Goal: Task Accomplishment & Management: Complete application form

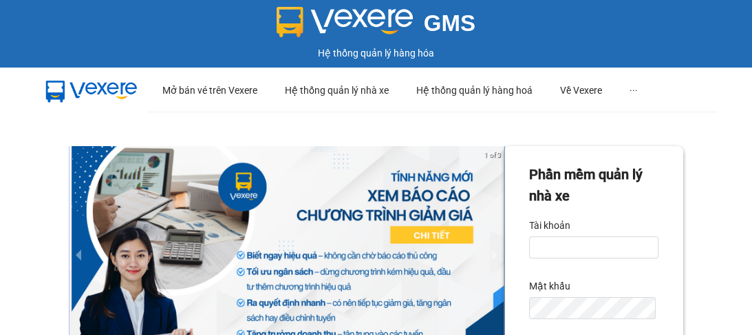
scroll to position [110, 0]
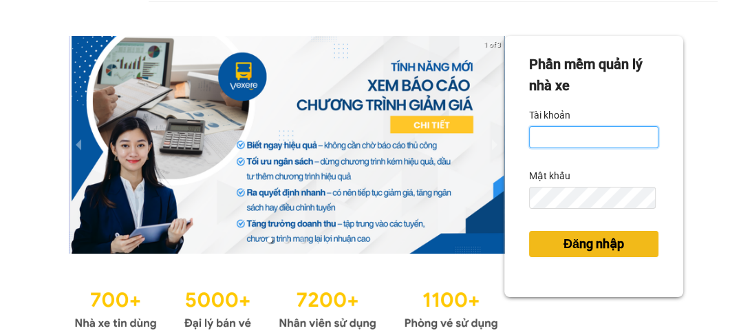
type input "camau.yenhung"
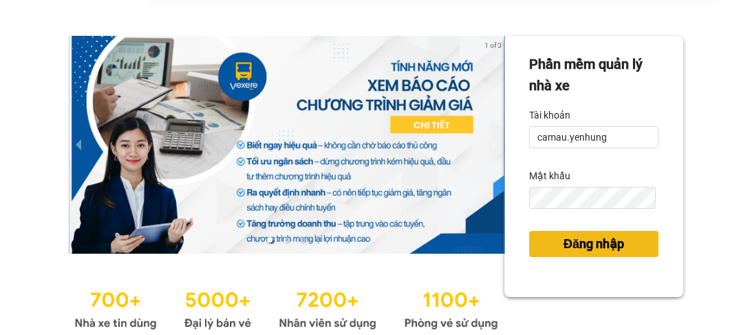
click at [581, 239] on span "Đăng nhập" at bounding box center [594, 243] width 61 height 19
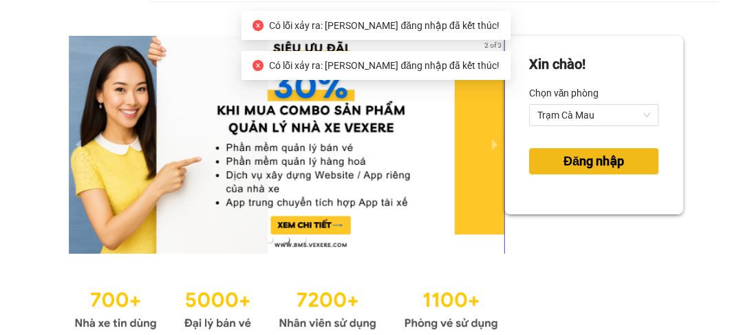
click at [568, 163] on span "Đăng nhập" at bounding box center [594, 160] width 61 height 19
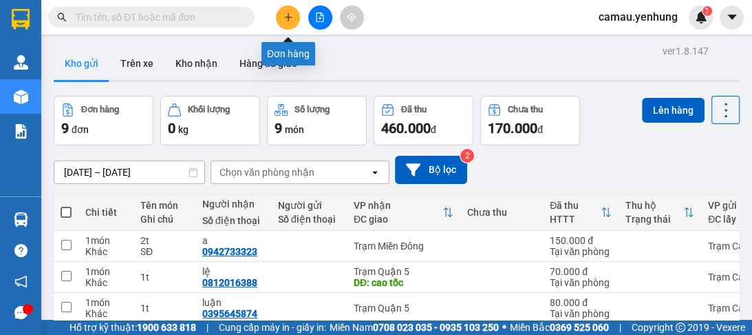
click at [292, 22] on button at bounding box center [288, 18] width 24 height 24
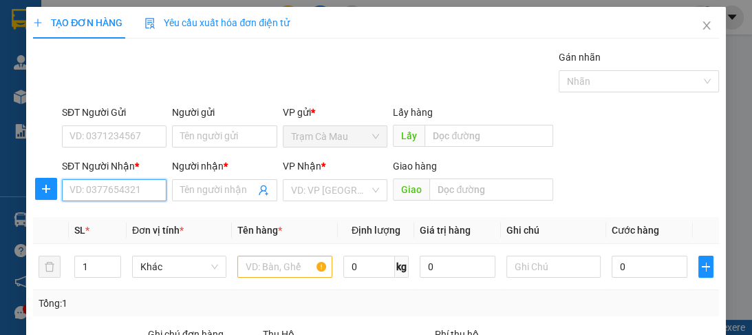
click at [146, 195] on input "SĐT Người Nhận *" at bounding box center [114, 190] width 105 height 22
click at [87, 218] on div "0909847505 - HUY" at bounding box center [113, 216] width 87 height 15
type input "0909847505"
type input "HUY"
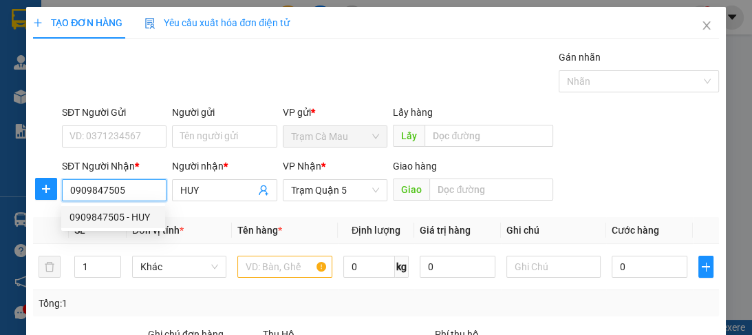
type input "30.000"
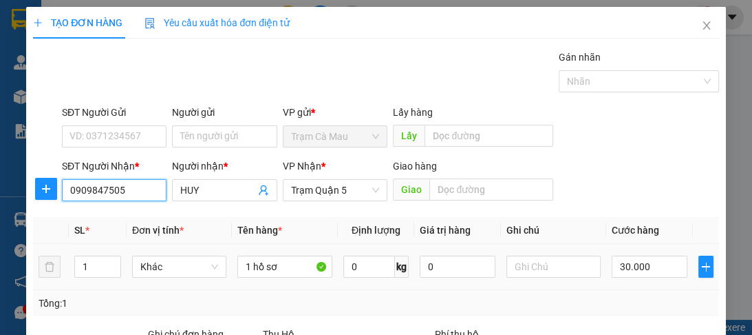
scroll to position [173, 0]
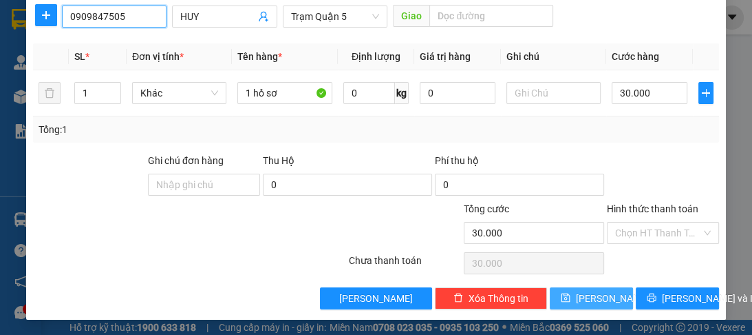
type input "0909847505"
click at [595, 294] on span "[PERSON_NAME]" at bounding box center [613, 297] width 74 height 15
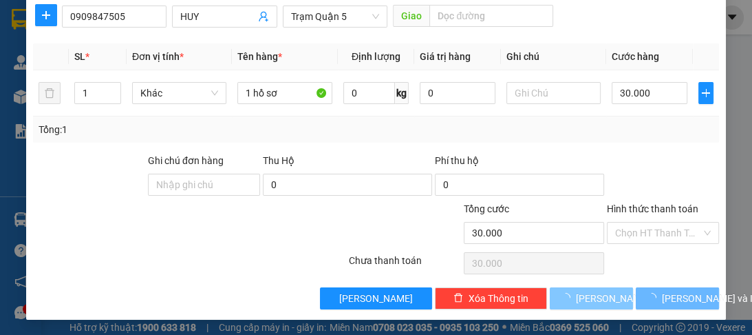
type input "0"
